Goal: Navigation & Orientation: Find specific page/section

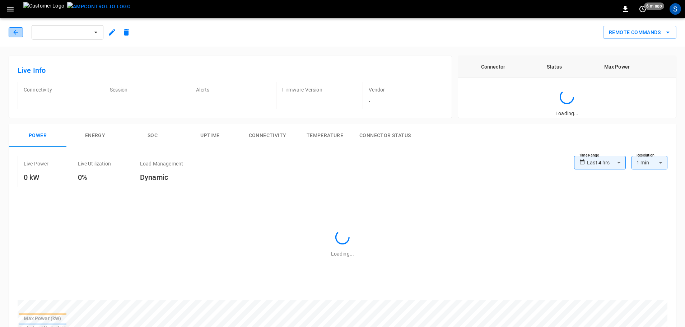
click at [20, 32] on button "button" at bounding box center [16, 32] width 14 height 10
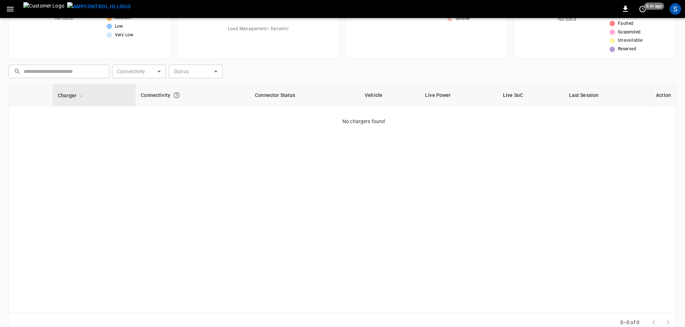
scroll to position [73, 0]
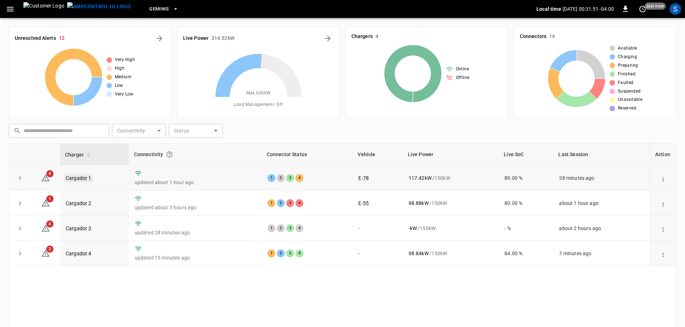
click at [78, 180] on link "Cargador 1" at bounding box center [78, 178] width 29 height 9
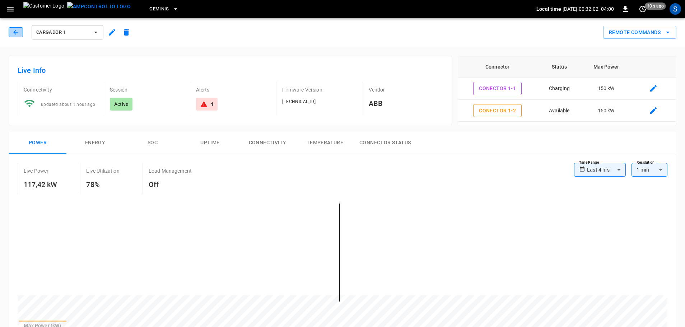
click at [12, 33] on icon "button" at bounding box center [15, 32] width 7 height 7
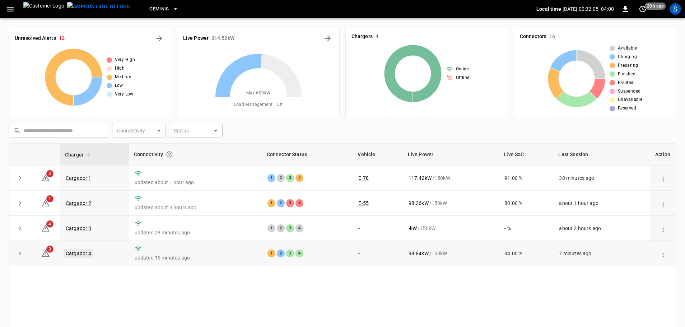
click at [82, 253] on link "Cargador 4" at bounding box center [78, 253] width 29 height 9
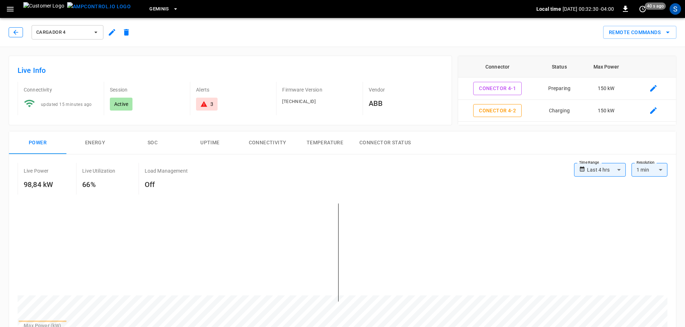
click at [14, 33] on icon "button" at bounding box center [15, 32] width 7 height 7
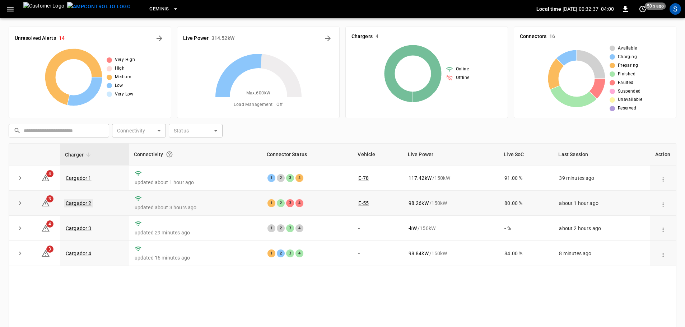
click at [89, 203] on link "Cargador 2" at bounding box center [78, 203] width 29 height 9
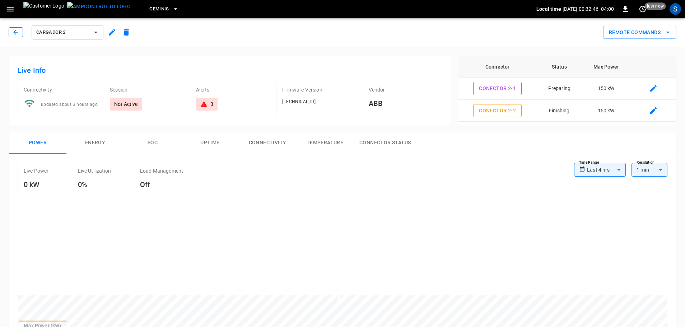
click at [16, 36] on button "button" at bounding box center [16, 32] width 14 height 10
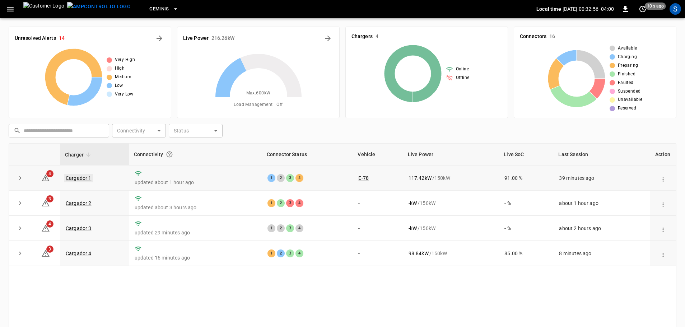
click at [88, 180] on link "Cargador 1" at bounding box center [78, 178] width 29 height 9
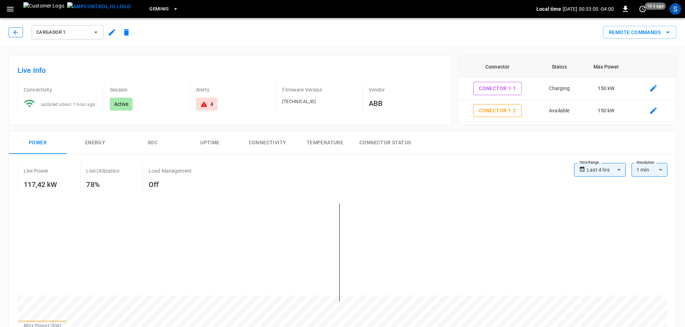
click at [19, 36] on button "button" at bounding box center [16, 32] width 14 height 10
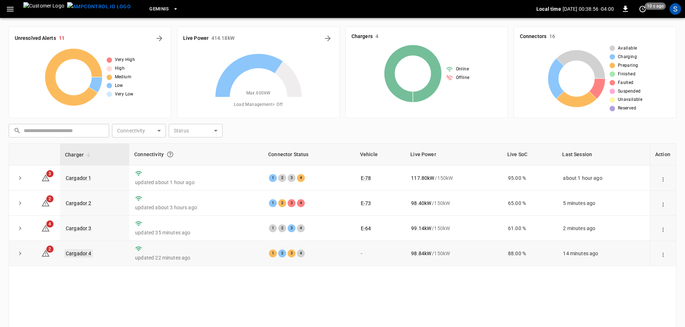
click at [79, 253] on link "Cargador 4" at bounding box center [78, 253] width 29 height 9
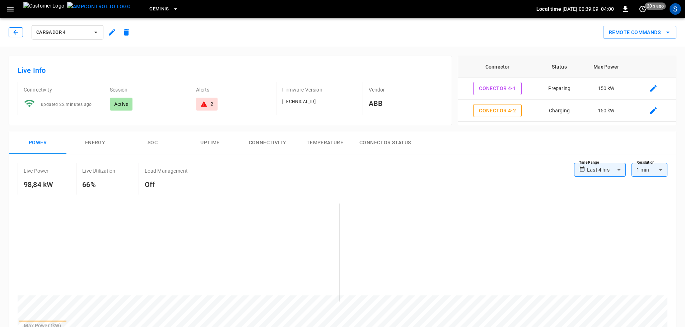
click at [18, 33] on icon "button" at bounding box center [15, 32] width 7 height 7
